Goal: Information Seeking & Learning: Learn about a topic

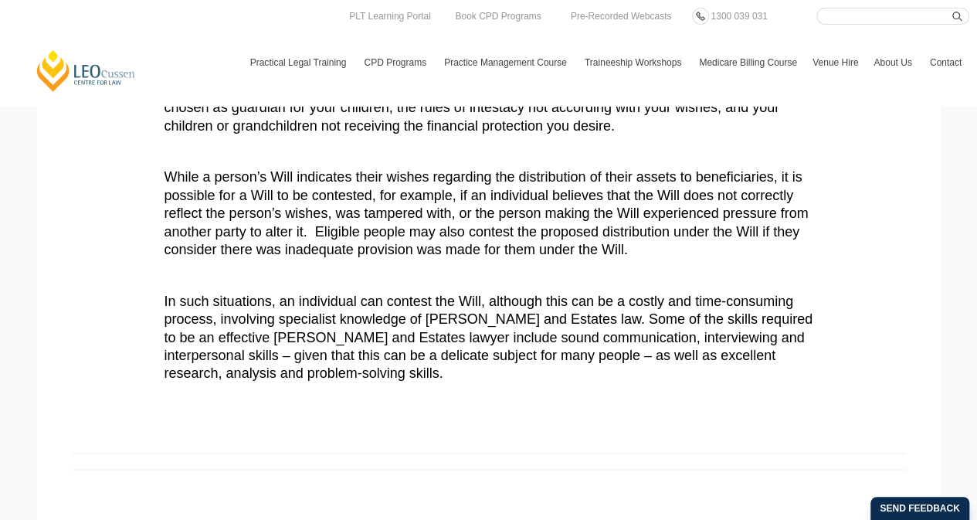
click at [554, 245] on span "While a person’s Will indicates their wishes regarding the distribution of thei…" at bounding box center [486, 213] width 644 height 88
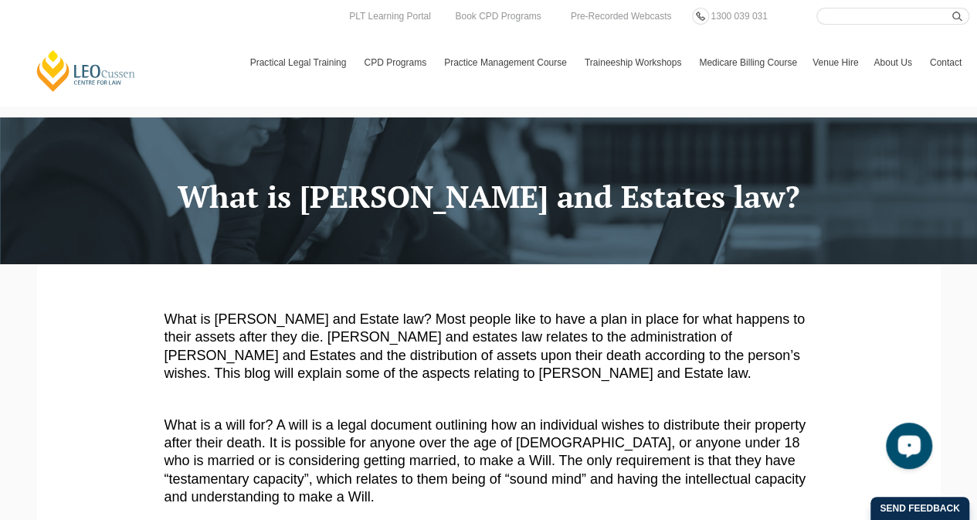
click at [909, 446] on icon "Open LiveChat chat widget" at bounding box center [909, 445] width 15 height 10
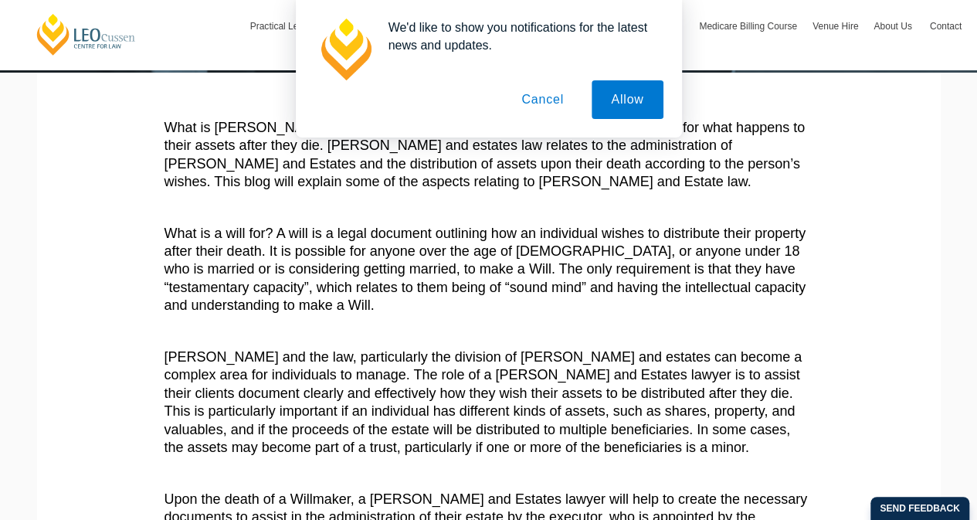
click at [546, 96] on button "Cancel" at bounding box center [542, 99] width 81 height 39
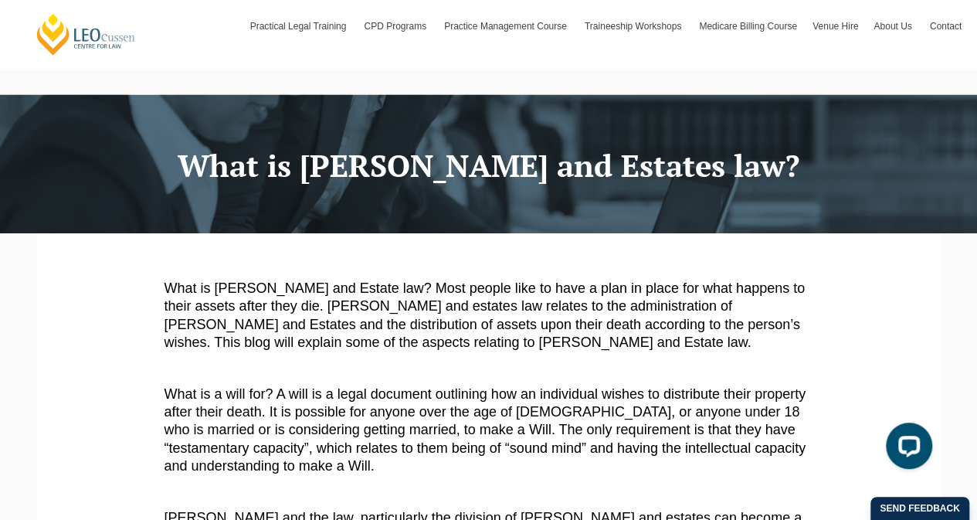
scroll to position [22, 0]
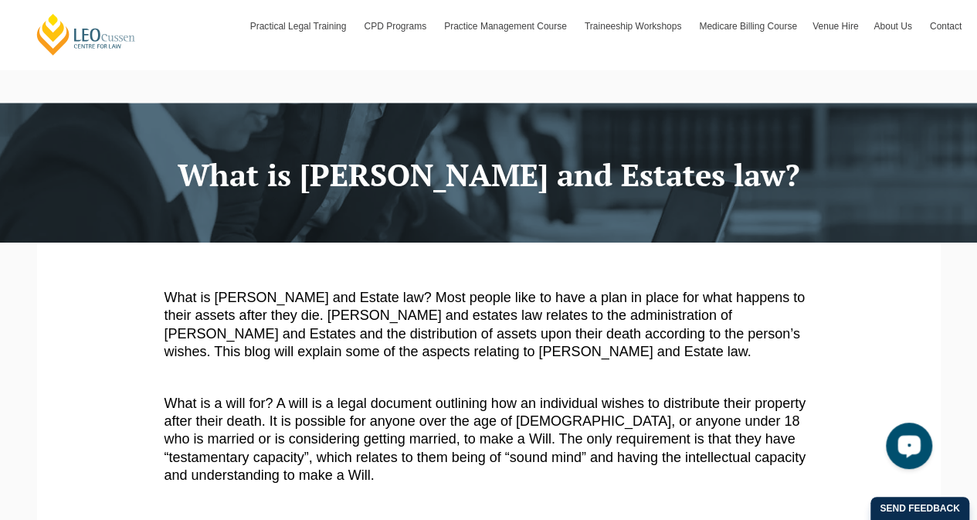
click at [915, 434] on div "Open LiveChat chat widget" at bounding box center [909, 445] width 26 height 26
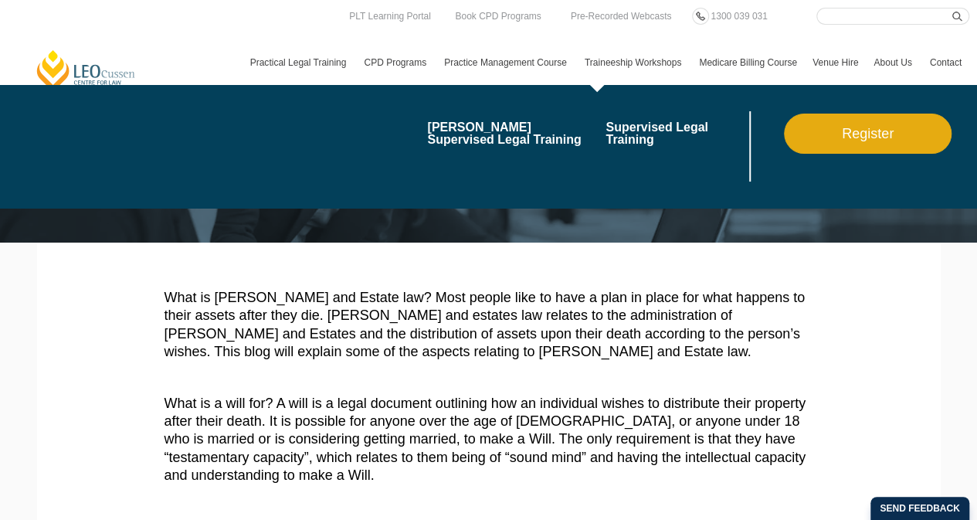
scroll to position [0, 0]
